Goal: Transaction & Acquisition: Subscribe to service/newsletter

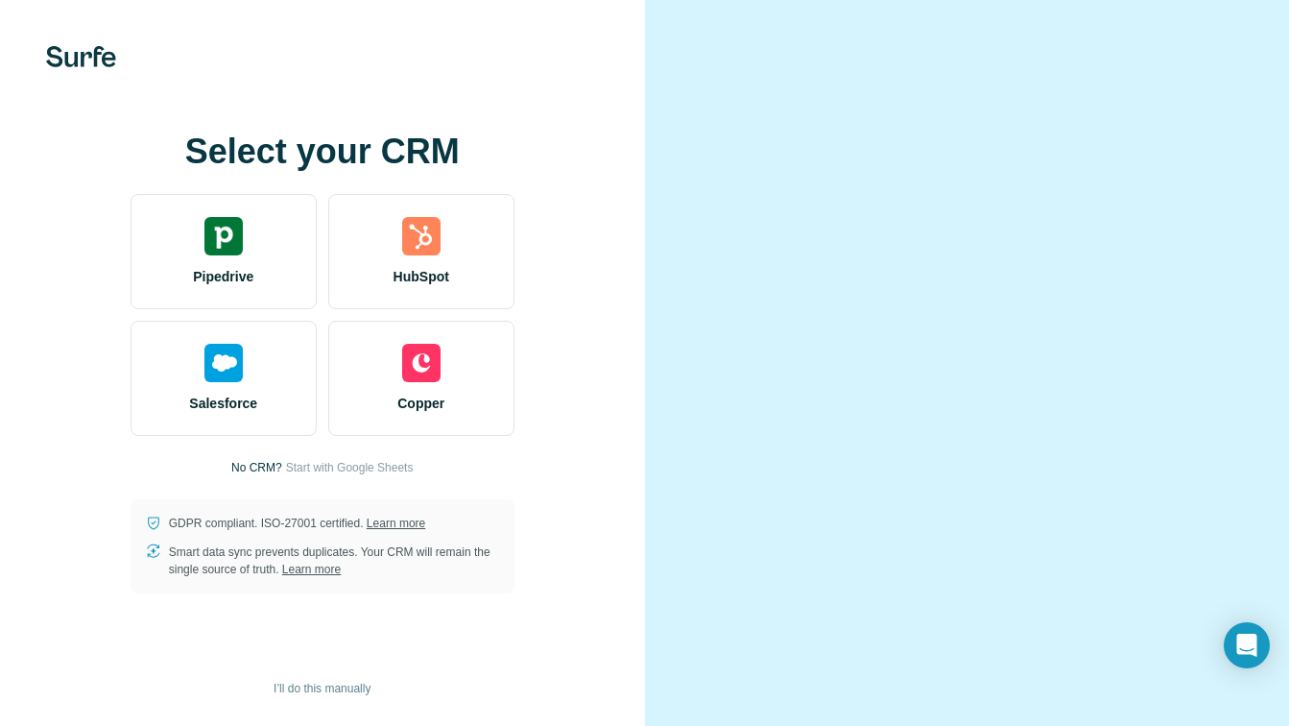
click at [608, 168] on div "Select your CRM Pipedrive HubSpot Salesforce Copper No CRM? Start with Google S…" at bounding box center [322, 363] width 645 height 726
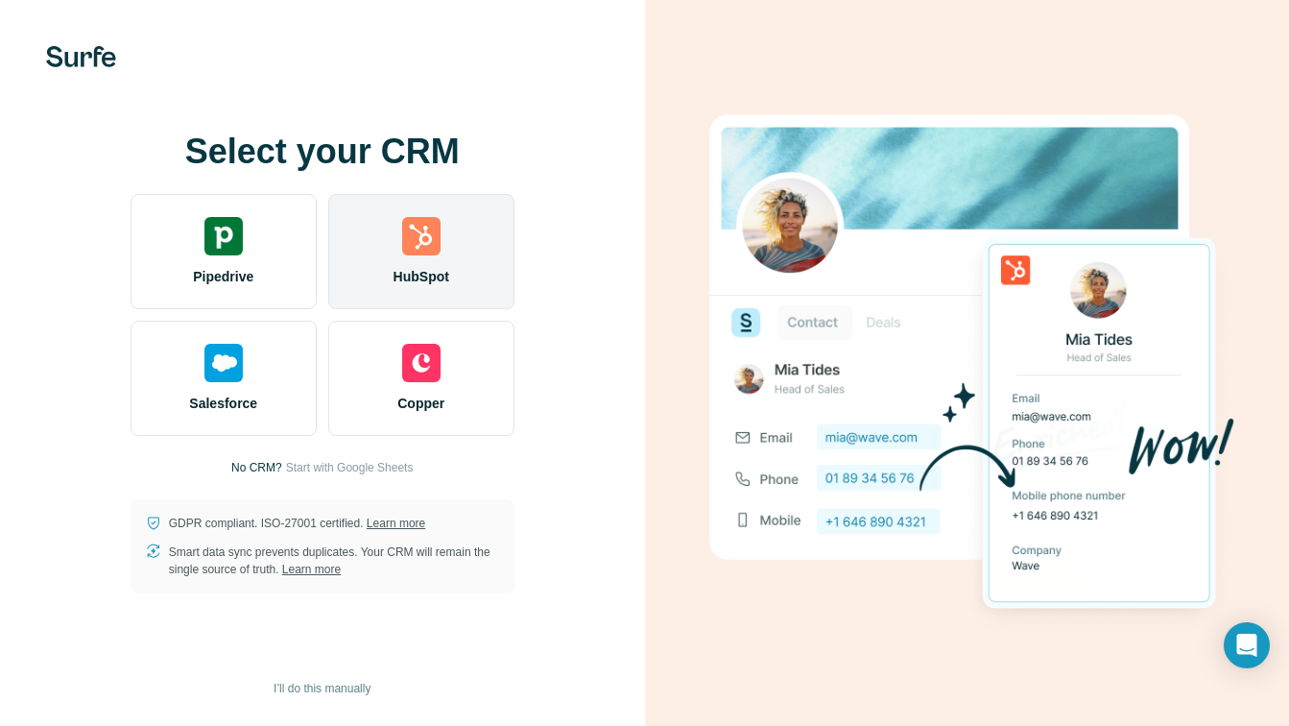
click at [455, 235] on div "HubSpot" at bounding box center [421, 251] width 186 height 115
click at [427, 224] on img at bounding box center [421, 236] width 38 height 38
